Goal: Task Accomplishment & Management: Manage account settings

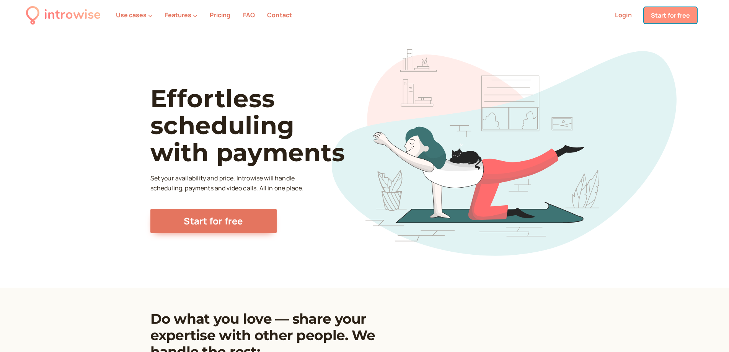
click at [675, 15] on link "Start for free" at bounding box center [670, 15] width 53 height 16
click at [624, 14] on link "Login" at bounding box center [623, 15] width 17 height 8
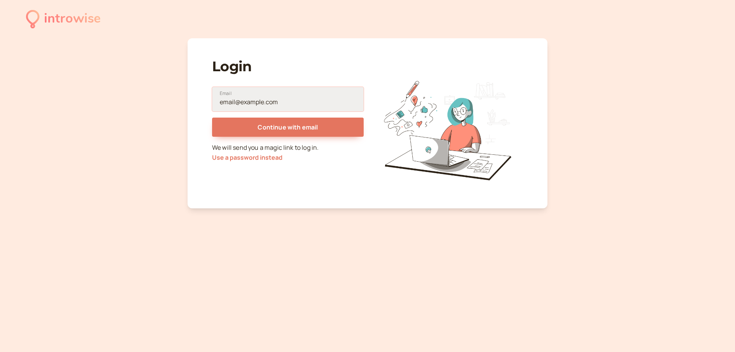
click at [286, 98] on input "Email" at bounding box center [288, 99] width 152 height 24
drag, startPoint x: 690, startPoint y: 0, endPoint x: 286, endPoint y: 103, distance: 417.5
click at [286, 103] on input "[PERSON_NAME]" at bounding box center [288, 99] width 152 height 24
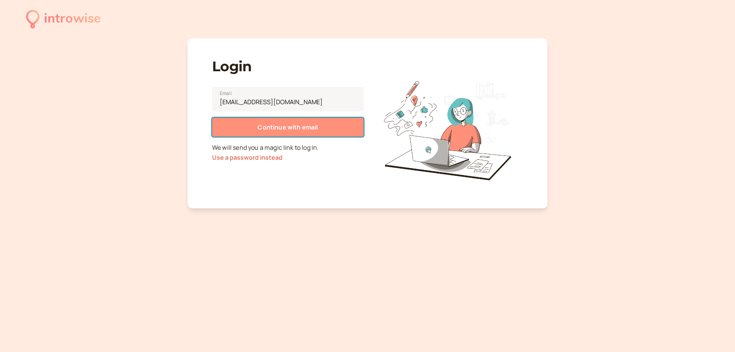
click at [293, 130] on span "Continue with email" at bounding box center [288, 127] width 60 height 8
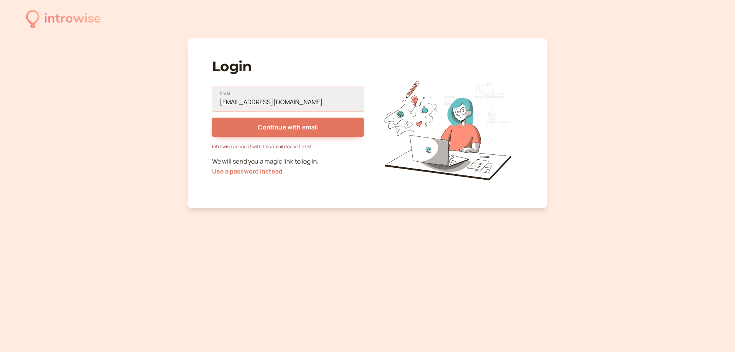
click at [292, 101] on input "[EMAIL_ADDRESS][DOMAIN_NAME]" at bounding box center [288, 99] width 152 height 24
drag, startPoint x: 292, startPoint y: 101, endPoint x: 238, endPoint y: 100, distance: 54.7
click at [238, 100] on input "[EMAIL_ADDRESS][DOMAIN_NAME]" at bounding box center [288, 99] width 152 height 24
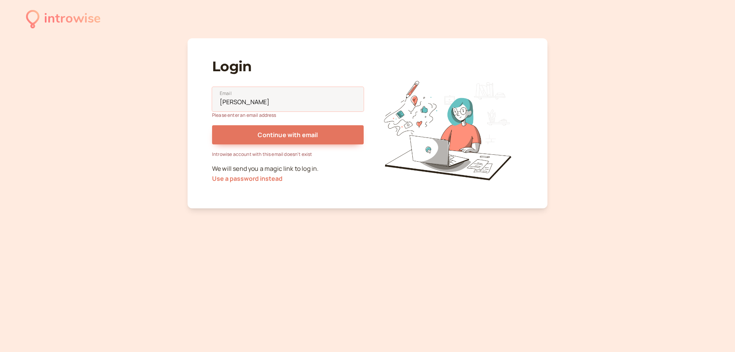
type input "[PERSON_NAME]"
